Goal: Information Seeking & Learning: Learn about a topic

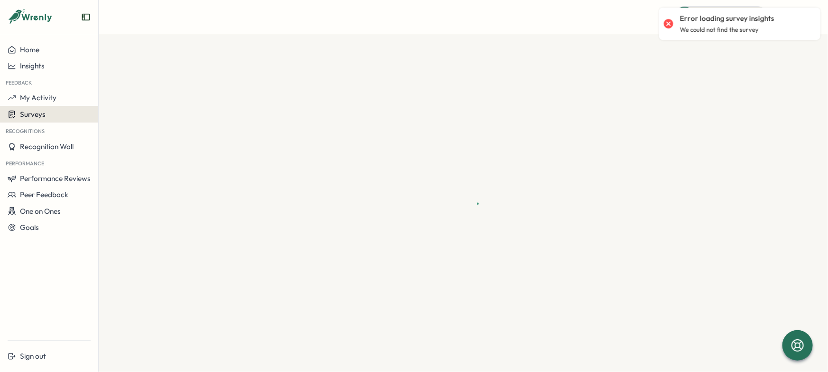
click at [30, 111] on span "Surveys" at bounding box center [33, 114] width 26 height 9
click at [145, 107] on div "Insights" at bounding box center [136, 105] width 71 height 10
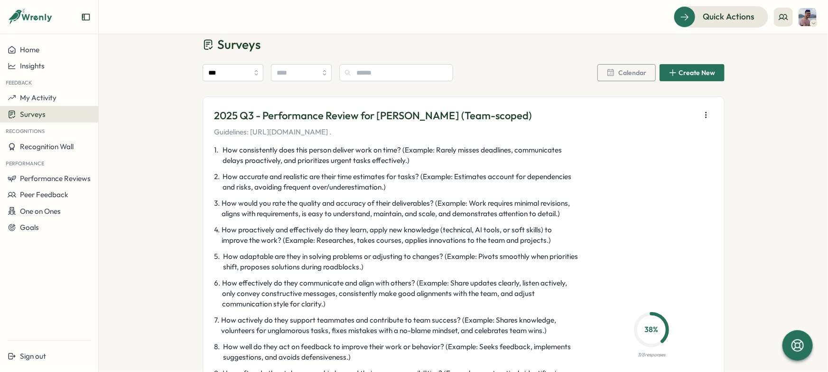
scroll to position [204, 0]
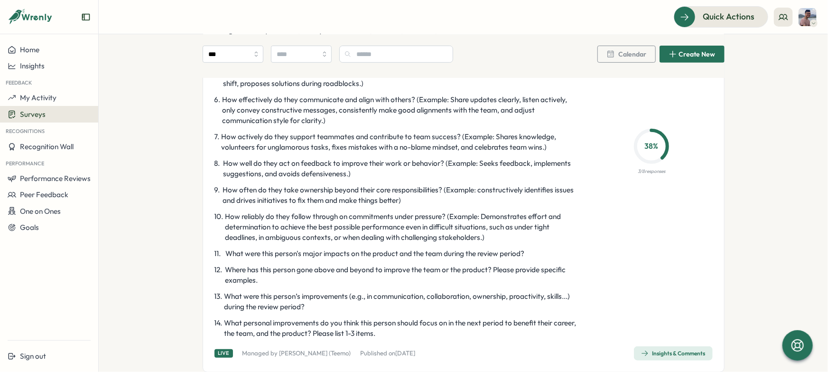
click at [654, 348] on span "Insights & Comments" at bounding box center [673, 353] width 65 height 13
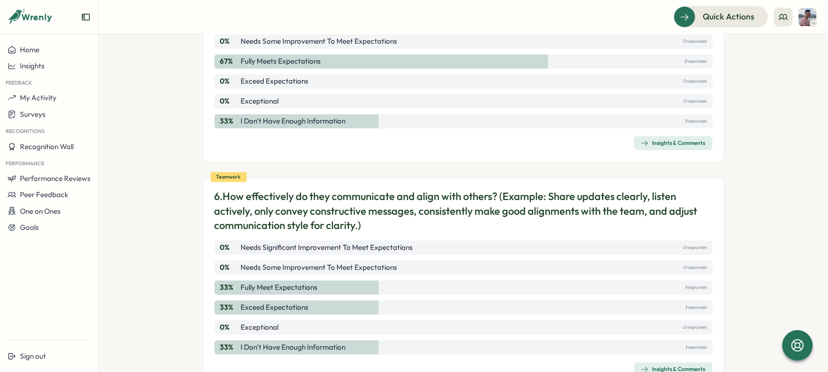
scroll to position [1136, 0]
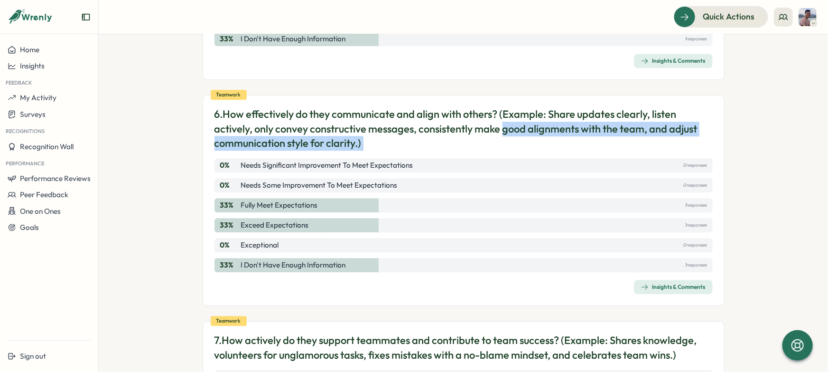
drag, startPoint x: 727, startPoint y: 245, endPoint x: 505, endPoint y: 111, distance: 260.3
click at [505, 111] on section "Surveys Insights 2025 Q3 - Performance Review for [PERSON_NAME] (Team-scoped) V…" at bounding box center [464, 203] width 730 height 338
click at [505, 111] on p "6. How effectively do they communicate and align with others? (Example: Share u…" at bounding box center [464, 129] width 499 height 44
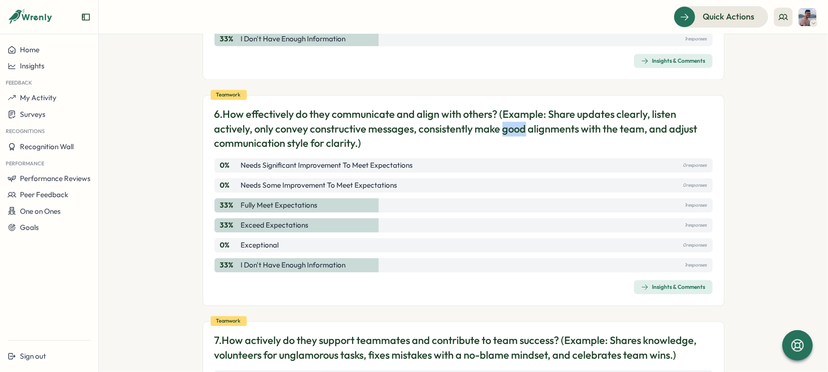
click at [505, 111] on p "6. How effectively do they communicate and align with others? (Example: Share u…" at bounding box center [464, 129] width 499 height 44
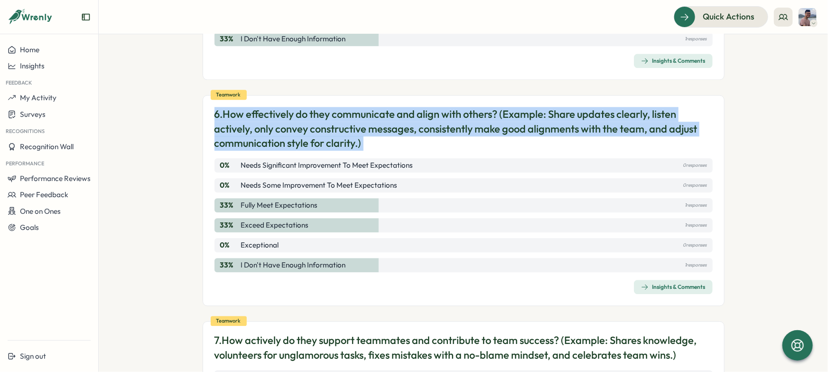
click at [505, 111] on p "6. How effectively do they communicate and align with others? (Example: Share u…" at bounding box center [464, 129] width 499 height 44
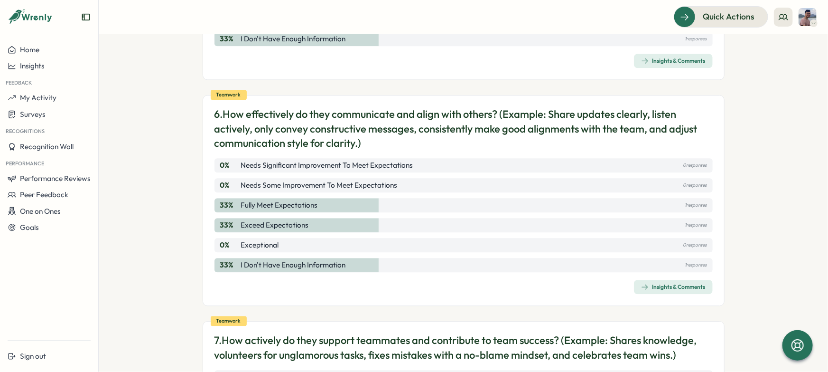
click at [532, 122] on p "6. How effectively do they communicate and align with others? (Example: Share u…" at bounding box center [464, 129] width 499 height 44
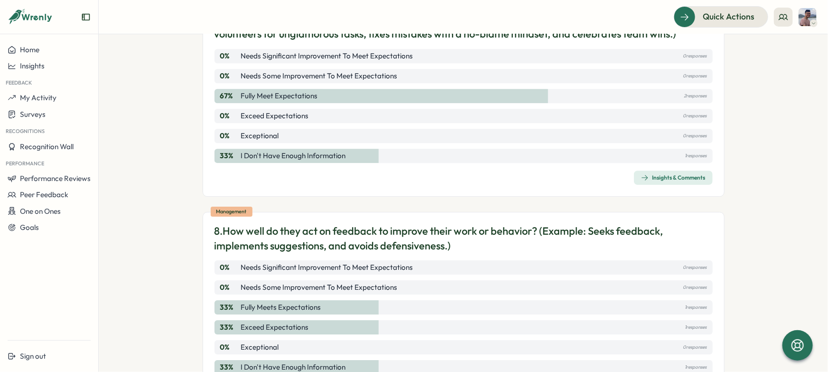
scroll to position [1458, 0]
click at [349, 320] on div "33 % Exceed expectations 1 responses" at bounding box center [464, 327] width 499 height 14
click at [376, 320] on div "33 % Exceed expectations 1 responses" at bounding box center [464, 327] width 499 height 14
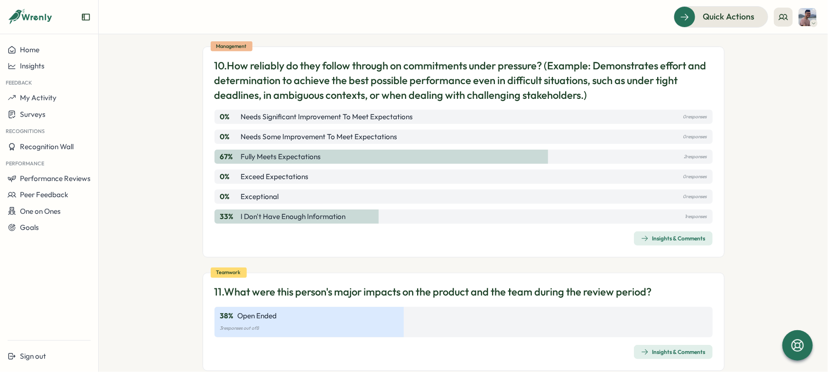
scroll to position [2150, 0]
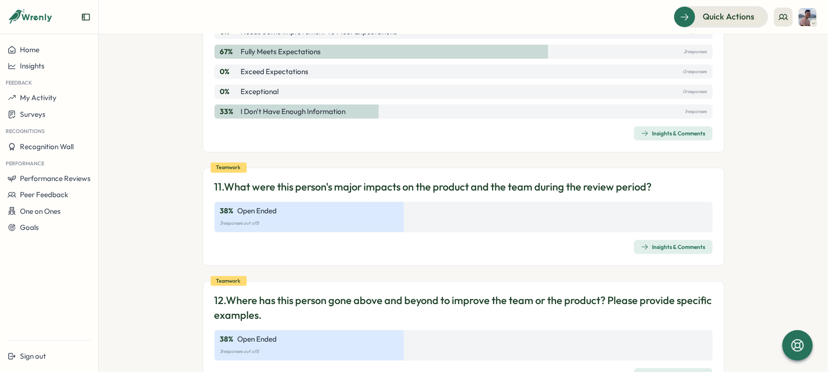
click at [661, 243] on div "Insights & Comments" at bounding box center [673, 247] width 65 height 8
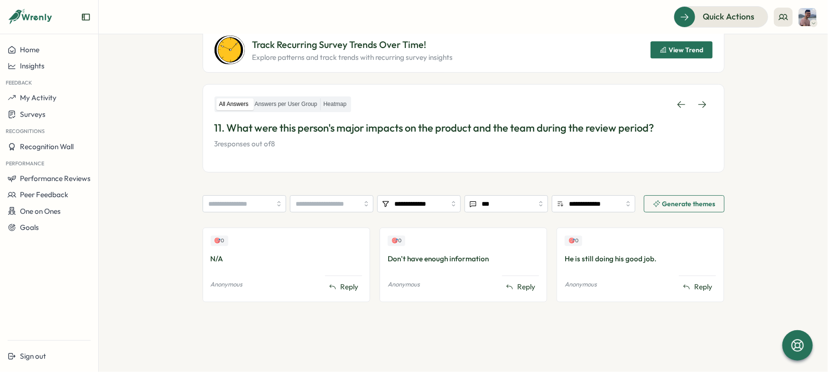
scroll to position [105, 0]
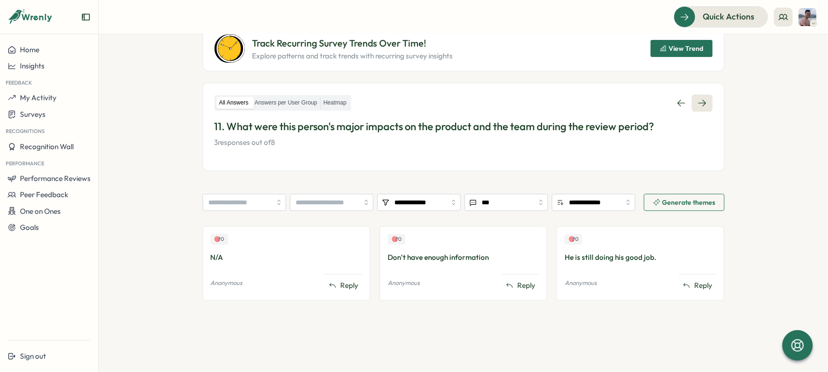
click at [706, 105] on icon at bounding box center [702, 102] width 9 height 9
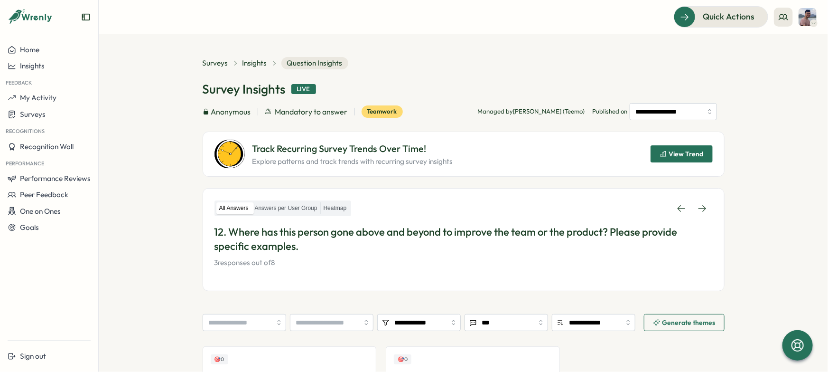
scroll to position [120, 0]
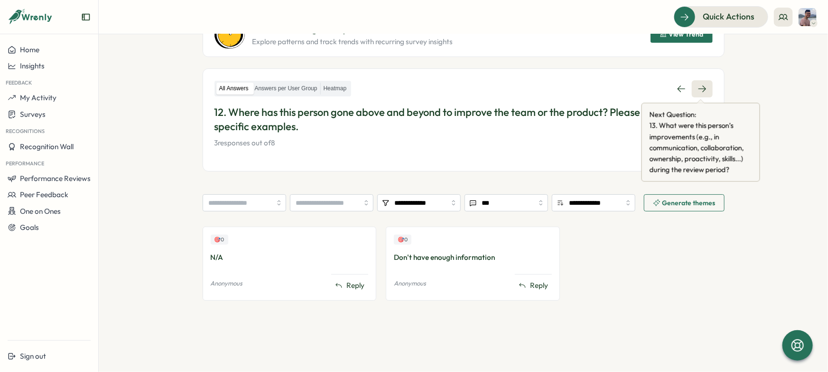
click at [706, 88] on icon at bounding box center [702, 88] width 9 height 9
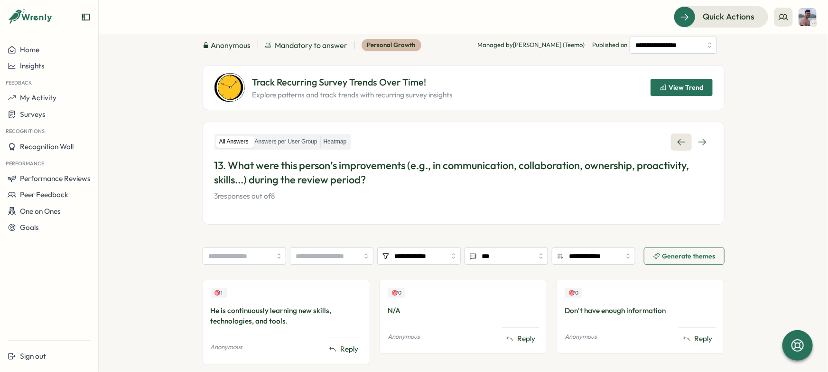
scroll to position [67, 0]
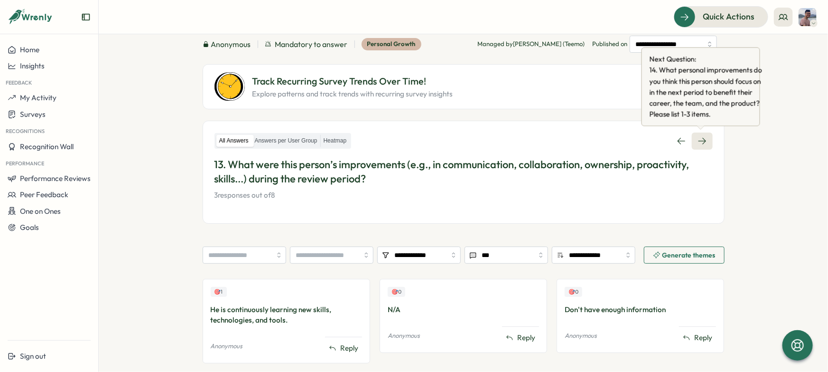
click at [704, 142] on icon at bounding box center [702, 140] width 9 height 9
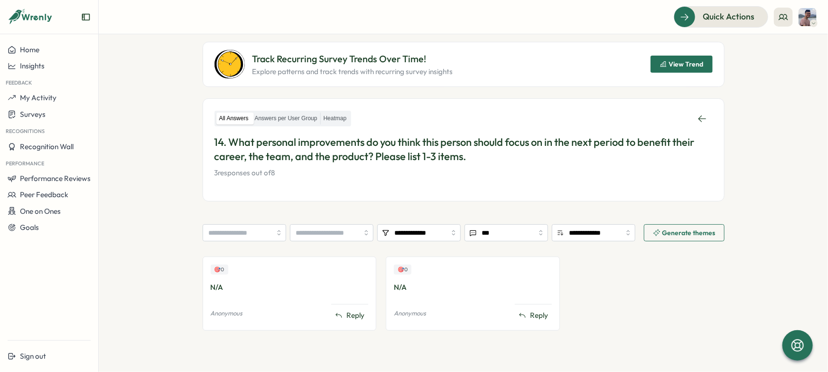
scroll to position [120, 0]
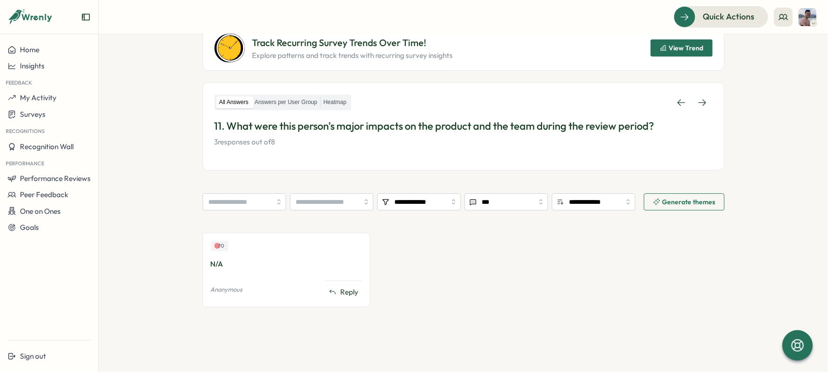
scroll to position [105, 0]
